Goal: Find specific page/section: Find specific page/section

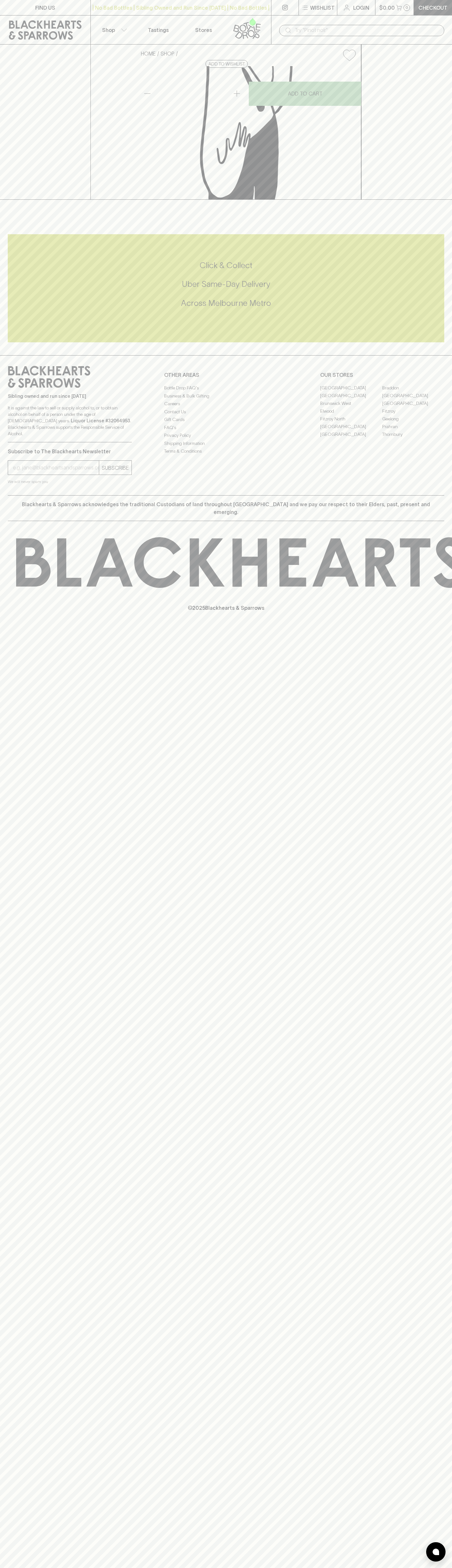
click at [233, 1] on div "| No Bad Bottles | Sibling Owned and Run Since [DATE] | No Bad Bottles | Siblin…" at bounding box center [180, 7] width 181 height 15
click at [423, 799] on div "FIND US | No Bad Bottles | Sibling Owned and Run Since [DATE] | No Bad Bottles …" at bounding box center [226, 784] width 452 height 1568
click at [275, 1567] on html "FIND US | No Bad Bottles | Sibling Owned and Run Since [DATE] | No Bad Bottles …" at bounding box center [226, 784] width 452 height 1568
click at [23, 1460] on div "FIND US | No Bad Bottles | Sibling Owned and Run Since [DATE] | No Bad Bottles …" at bounding box center [226, 784] width 452 height 1568
